Goal: Find specific page/section: Find specific page/section

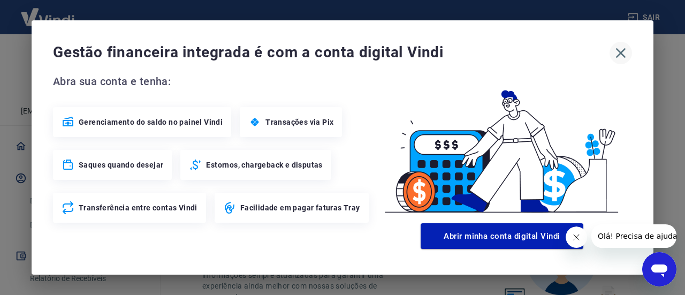
click at [625, 53] on icon "button" at bounding box center [621, 52] width 17 height 17
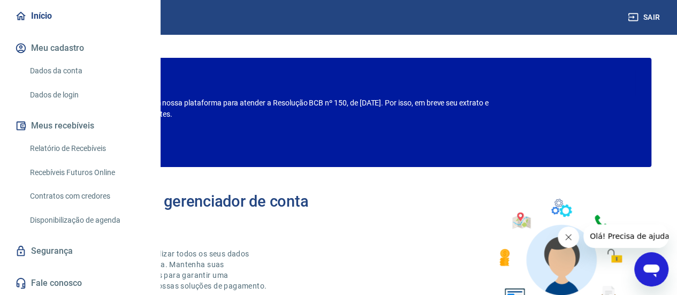
scroll to position [130, 0]
click at [78, 153] on link "Relatório de Recebíveis" at bounding box center [87, 149] width 122 height 22
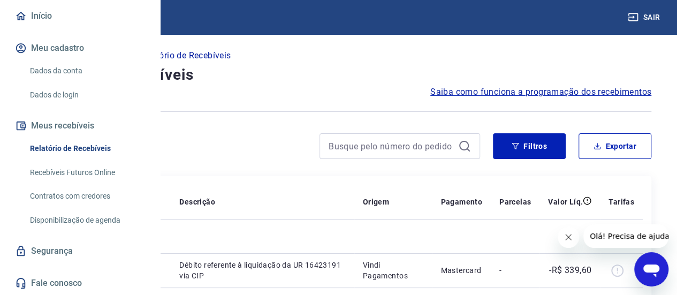
click at [77, 168] on link "Recebíveis Futuros Online" at bounding box center [87, 173] width 122 height 22
